Goal: Task Accomplishment & Management: Manage account settings

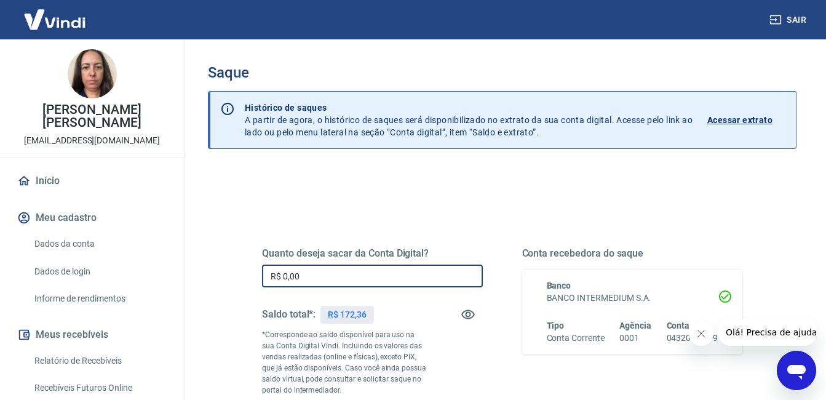
click at [317, 274] on input "R$ 0,00" at bounding box center [372, 275] width 221 height 23
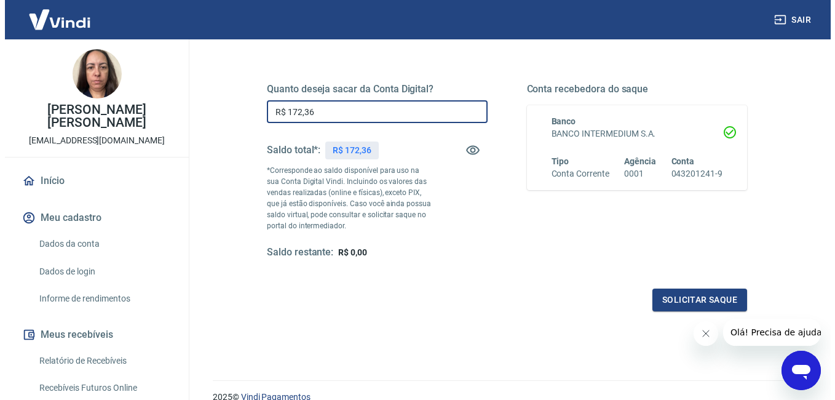
scroll to position [184, 0]
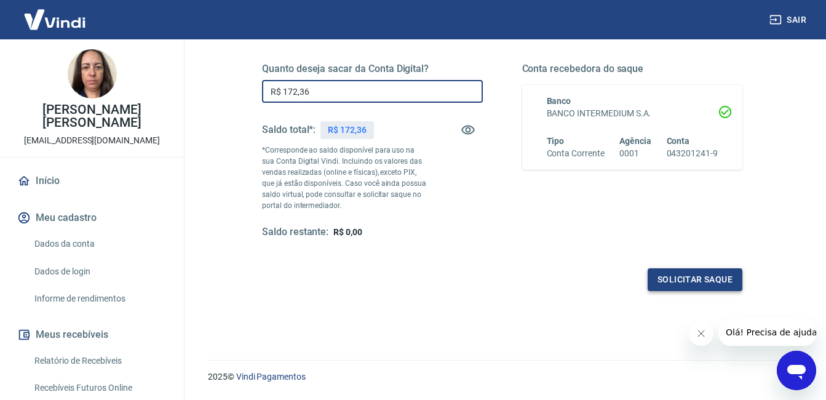
type input "R$ 172,36"
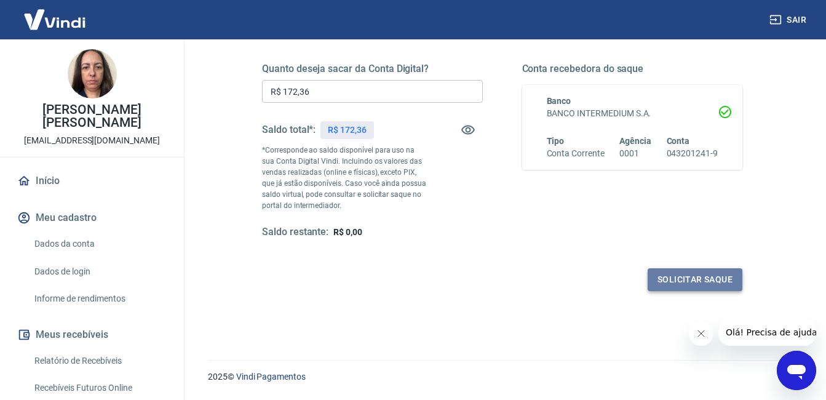
click at [675, 279] on button "Solicitar saque" at bounding box center [695, 279] width 95 height 23
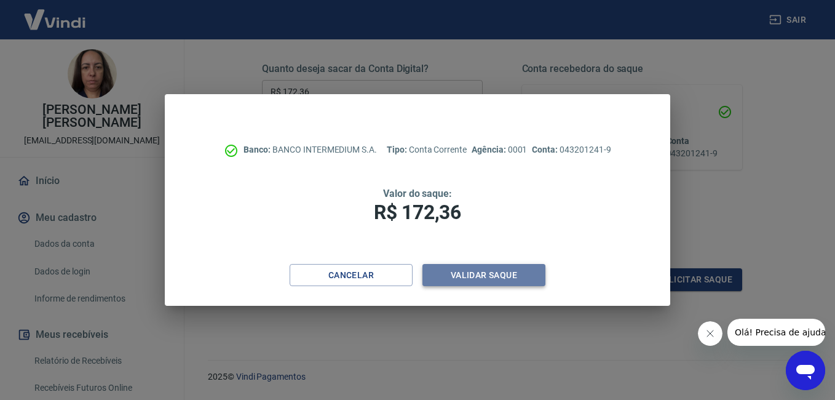
click at [517, 275] on button "Validar saque" at bounding box center [483, 275] width 123 height 23
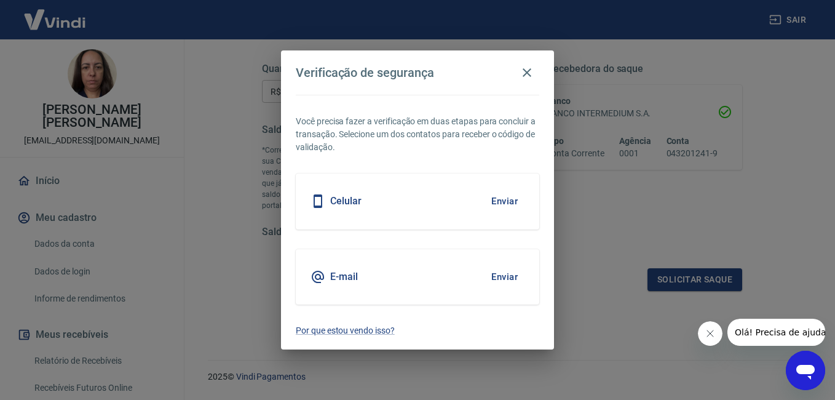
click at [494, 193] on button "Enviar" at bounding box center [505, 201] width 40 height 26
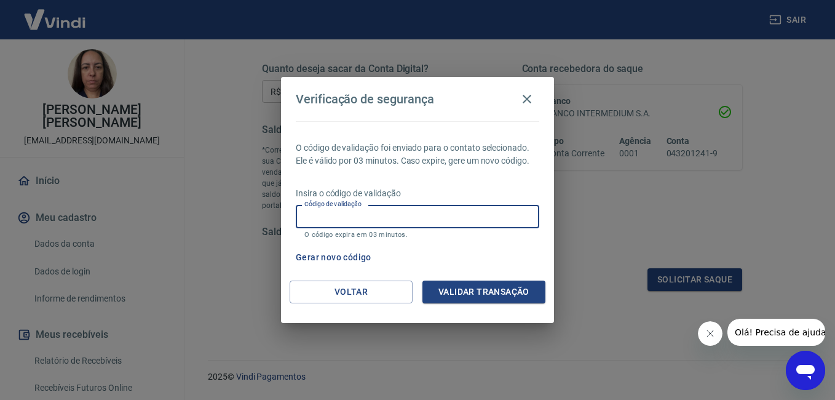
click at [352, 213] on input "Código de validação" at bounding box center [418, 216] width 244 height 23
type input "116581"
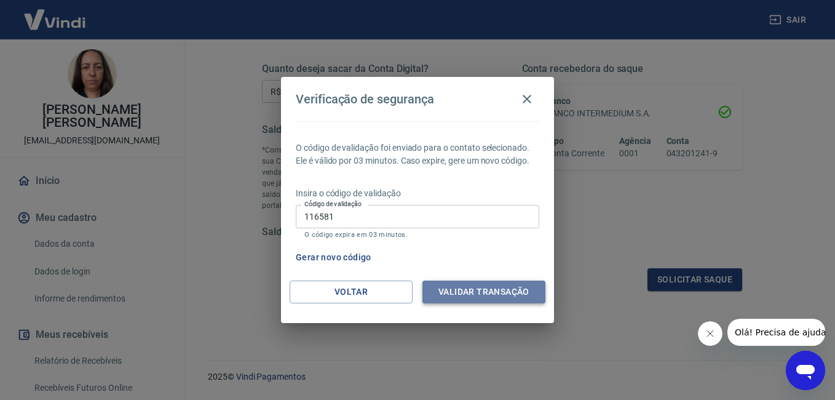
click at [496, 295] on button "Validar transação" at bounding box center [483, 291] width 123 height 23
